Goal: Information Seeking & Learning: Learn about a topic

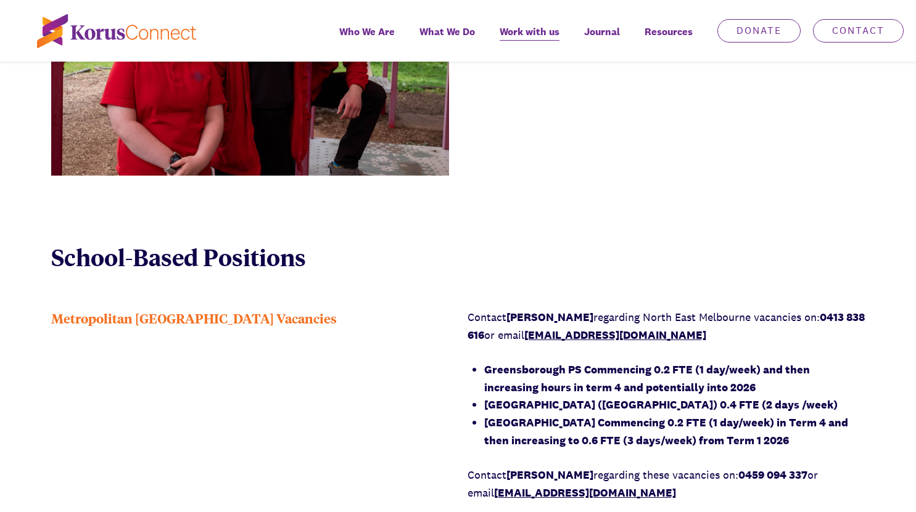
scroll to position [863, 0]
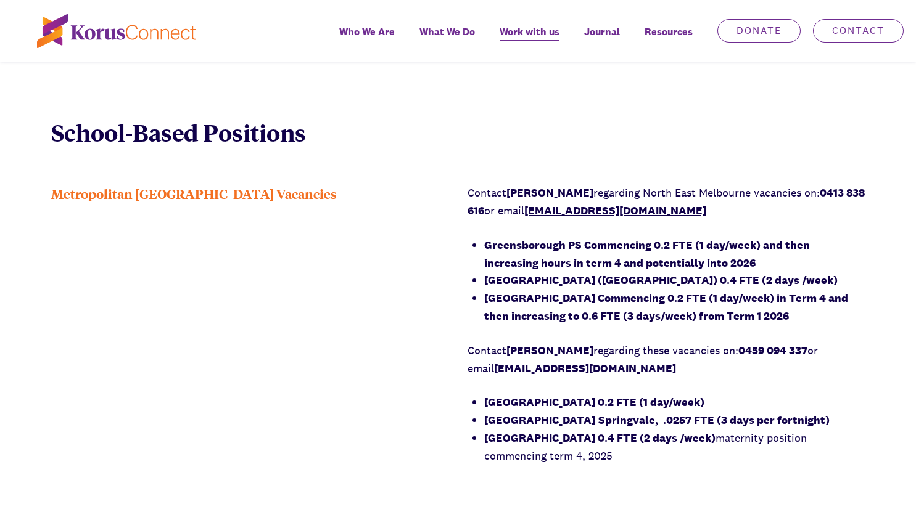
drag, startPoint x: 562, startPoint y: 248, endPoint x: 583, endPoint y: 249, distance: 21.0
click at [578, 249] on strong "Greensborough PS Commencing 0.2 FTE (1 day/week) and then increasing hours in t…" at bounding box center [647, 254] width 326 height 32
click at [625, 250] on strong "Greensborough PS Commencing 0.2 FTE (1 day/week) and then increasing hours in t…" at bounding box center [647, 254] width 326 height 32
click at [541, 260] on strong "Greensborough PS Commencing 0.2 FTE (1 day/week) and then increasing hours in t…" at bounding box center [647, 254] width 326 height 32
drag, startPoint x: 568, startPoint y: 284, endPoint x: 576, endPoint y: 284, distance: 8.0
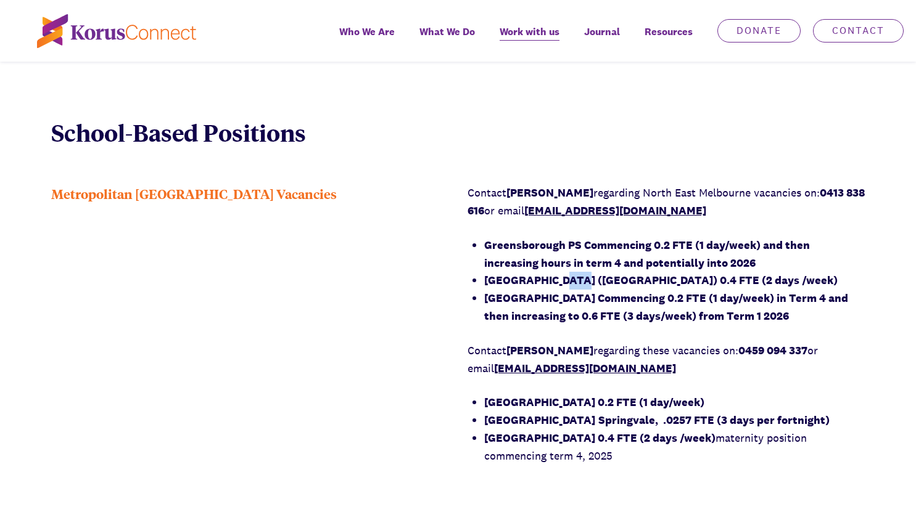
click at [572, 284] on strong "[GEOGRAPHIC_DATA] ([GEOGRAPHIC_DATA]) 0.4 FTE (2 days /week)" at bounding box center [660, 280] width 353 height 14
drag, startPoint x: 639, startPoint y: 279, endPoint x: 699, endPoint y: 281, distance: 60.5
click at [667, 283] on strong "[GEOGRAPHIC_DATA] ([GEOGRAPHIC_DATA]) 0.4 FTE (2 days /week)" at bounding box center [660, 280] width 353 height 14
click at [712, 278] on strong "[GEOGRAPHIC_DATA] ([GEOGRAPHIC_DATA]) 0.4 FTE (2 days /week)" at bounding box center [660, 280] width 353 height 14
drag, startPoint x: 633, startPoint y: 292, endPoint x: 678, endPoint y: 293, distance: 45.6
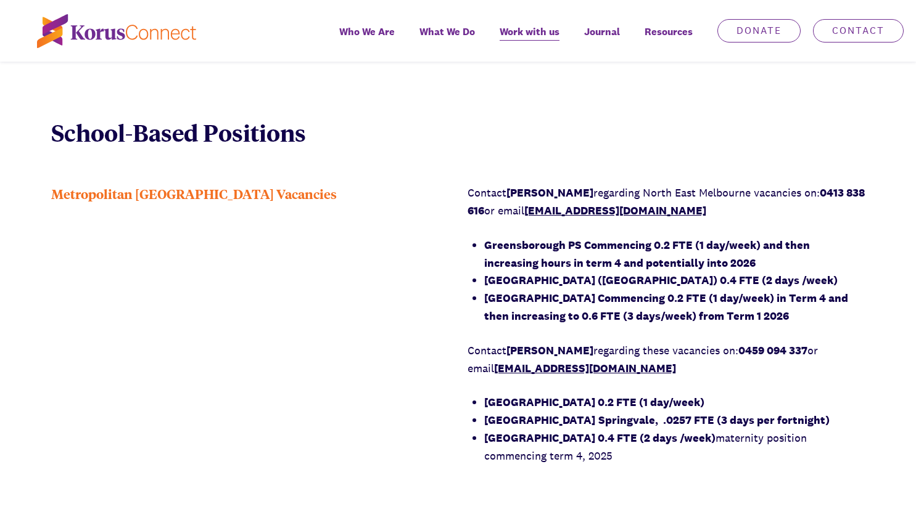
click at [649, 293] on strong "[GEOGRAPHIC_DATA] Commencing 0.2 FTE (1 day/week) in Term 4 and then increasing…" at bounding box center [666, 307] width 364 height 32
drag, startPoint x: 562, startPoint y: 298, endPoint x: 642, endPoint y: 292, distance: 80.4
click at [572, 300] on strong "[GEOGRAPHIC_DATA] Commencing 0.2 FTE (1 day/week) in Term 4 and then increasing…" at bounding box center [666, 307] width 364 height 32
drag, startPoint x: 647, startPoint y: 292, endPoint x: 769, endPoint y: 290, distance: 121.5
click at [688, 298] on strong "[GEOGRAPHIC_DATA] Commencing 0.2 FTE (1 day/week) in Term 4 and then increasing…" at bounding box center [666, 307] width 364 height 32
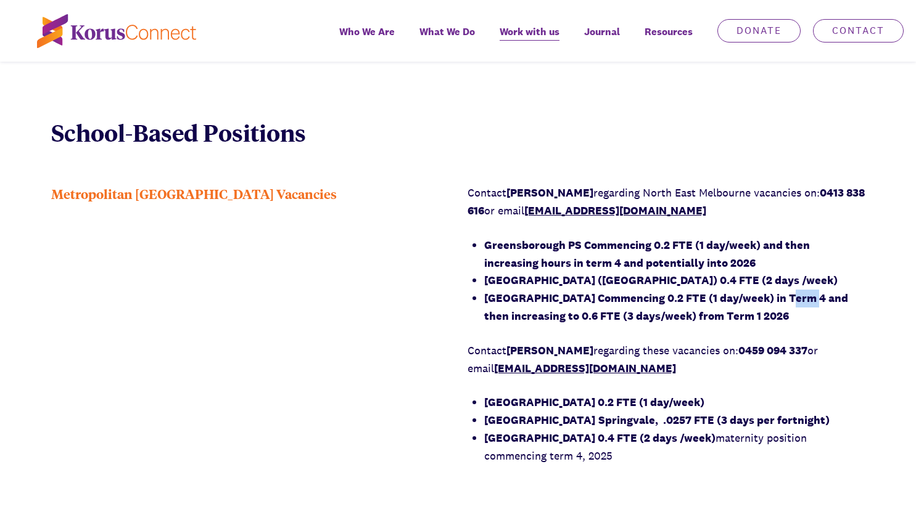
click at [811, 298] on li "[GEOGRAPHIC_DATA] Commencing 0.2 FTE (1 day/week) in Term 4 and then increasing…" at bounding box center [674, 308] width 381 height 36
drag, startPoint x: 542, startPoint y: 311, endPoint x: 613, endPoint y: 318, distance: 71.3
click at [565, 317] on strong "[GEOGRAPHIC_DATA] Commencing 0.2 FTE (1 day/week) in Term 4 and then increasing…" at bounding box center [666, 307] width 364 height 32
click at [499, 308] on li "[GEOGRAPHIC_DATA] Commencing 0.2 FTE (1 day/week) in Term 4 and then increasing…" at bounding box center [674, 308] width 381 height 36
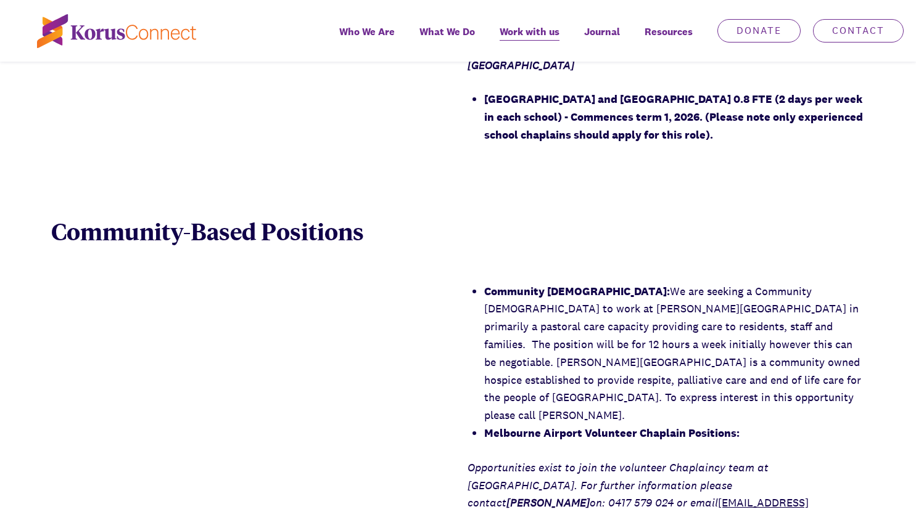
scroll to position [1850, 0]
